Goal: Transaction & Acquisition: Purchase product/service

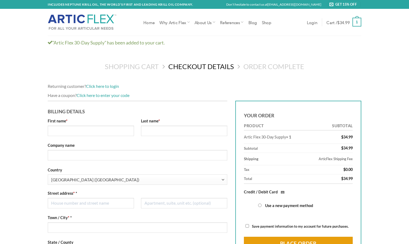
select select "NY"
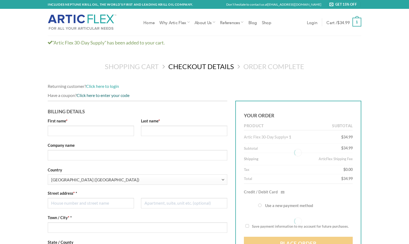
click at [104, 94] on link "Click here to enter your code" at bounding box center [103, 95] width 53 height 5
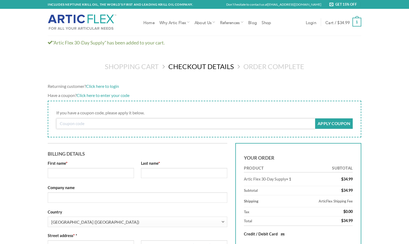
paste input "flex15"
click at [88, 127] on input "flex15" at bounding box center [185, 124] width 259 height 10
type input "flex15"
click at [330, 122] on button "Apply coupon" at bounding box center [334, 124] width 38 height 10
type button "Apply coupon"
